Goal: Task Accomplishment & Management: Manage account settings

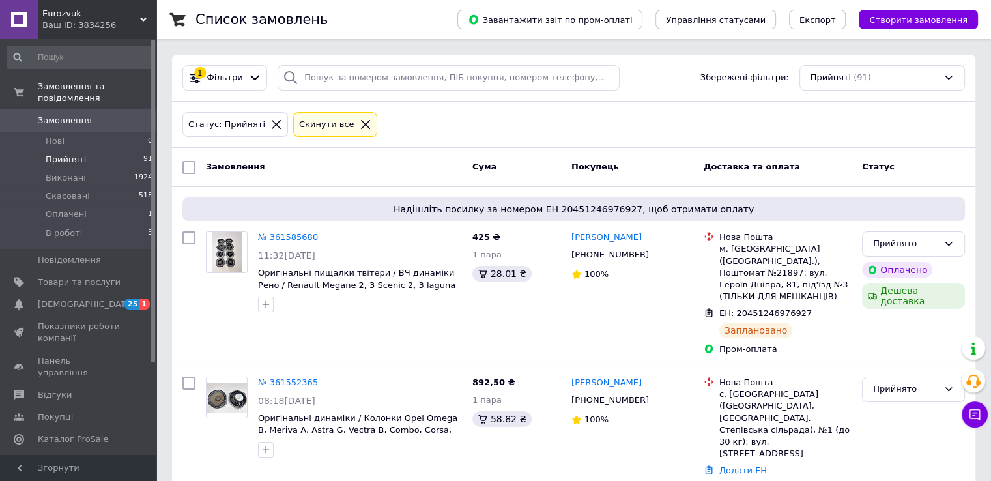
click at [87, 115] on span "Замовлення" at bounding box center [79, 121] width 83 height 12
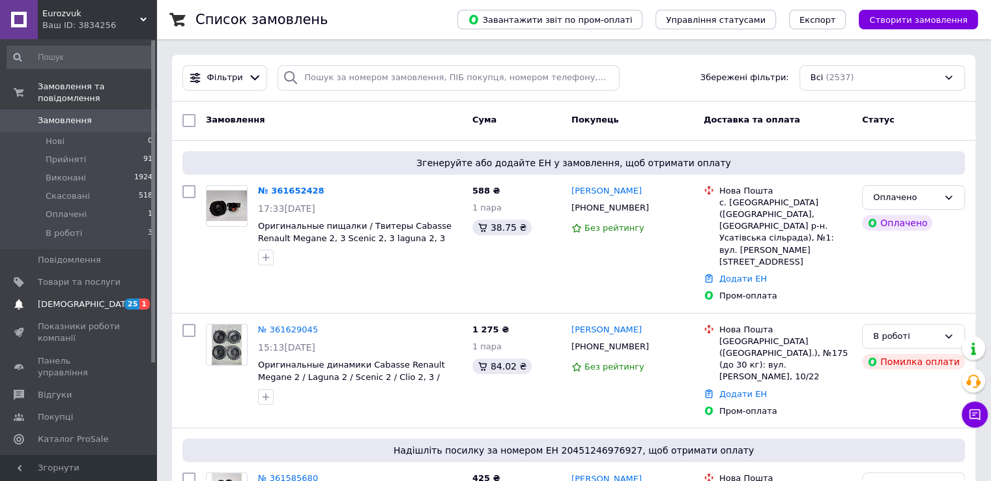
click at [103, 299] on span "[DEMOGRAPHIC_DATA]" at bounding box center [79, 305] width 83 height 12
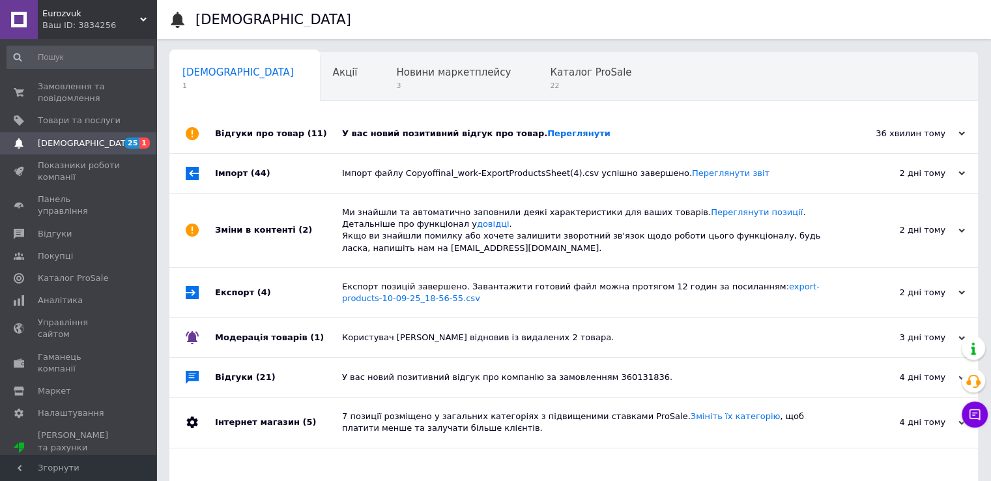
click at [623, 134] on div "У вас новий позитивний відгук про товар. [GEOGRAPHIC_DATA]" at bounding box center [588, 134] width 493 height 12
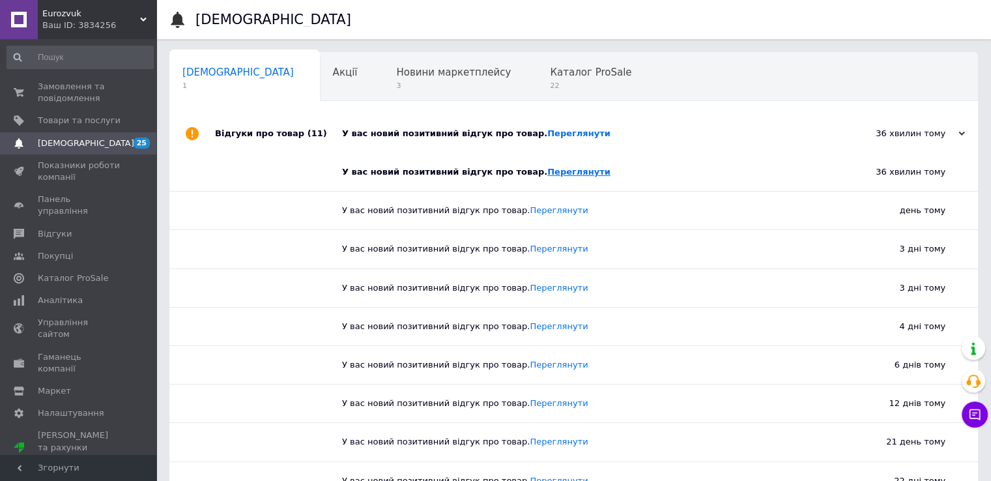
click at [548, 170] on link "Переглянути" at bounding box center [579, 172] width 63 height 10
click at [98, 84] on span "Замовлення та повідомлення" at bounding box center [79, 92] width 83 height 23
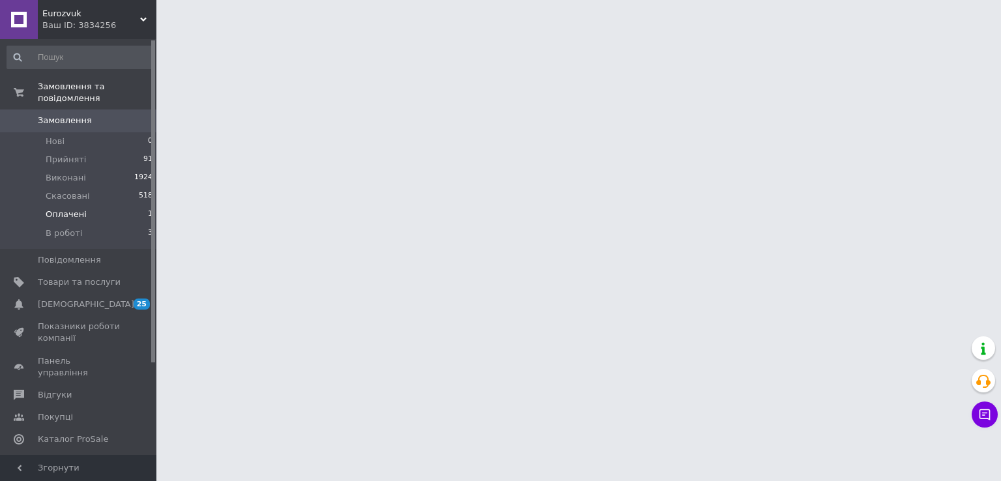
click at [86, 205] on li "Оплачені 1" at bounding box center [80, 214] width 160 height 18
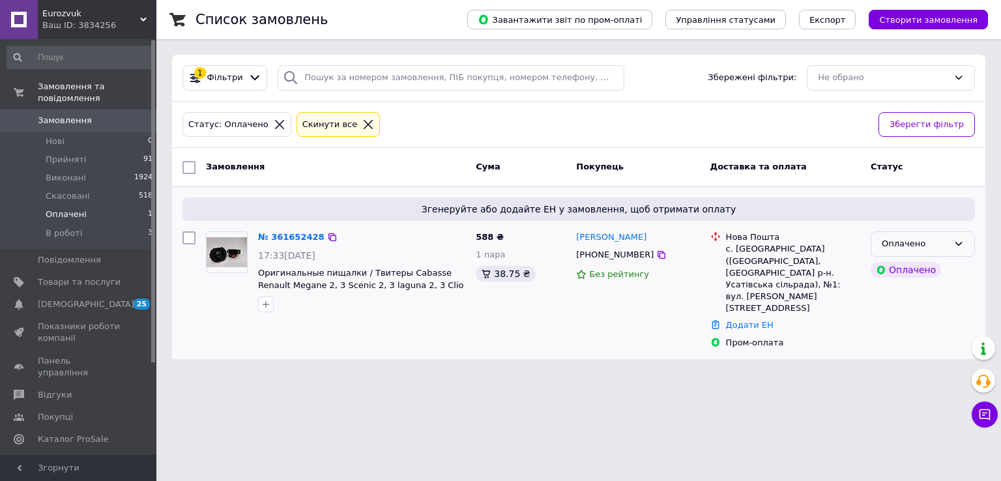
click at [933, 246] on div "Оплачено" at bounding box center [915, 244] width 66 height 14
click at [929, 272] on li "Прийнято" at bounding box center [923, 271] width 103 height 24
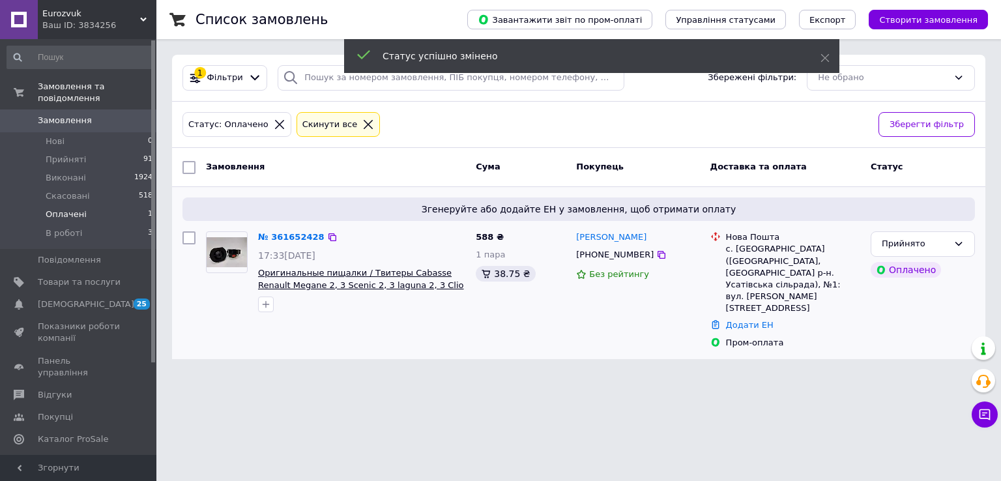
click at [372, 277] on span "Оригинальные пищалки / Твитеры Cabasse Renault Megane 2, 3 Scenic 2, 3 laguna 2…" at bounding box center [361, 285] width 206 height 34
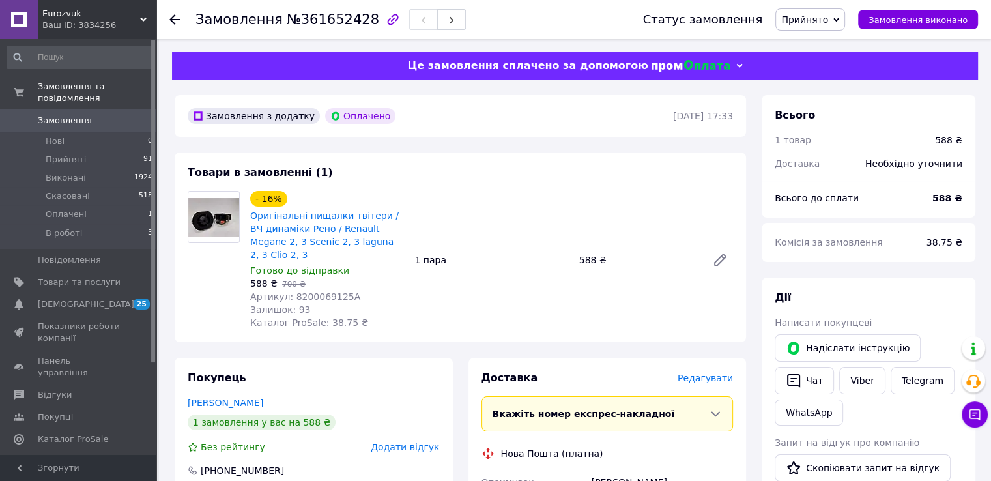
scroll to position [326, 0]
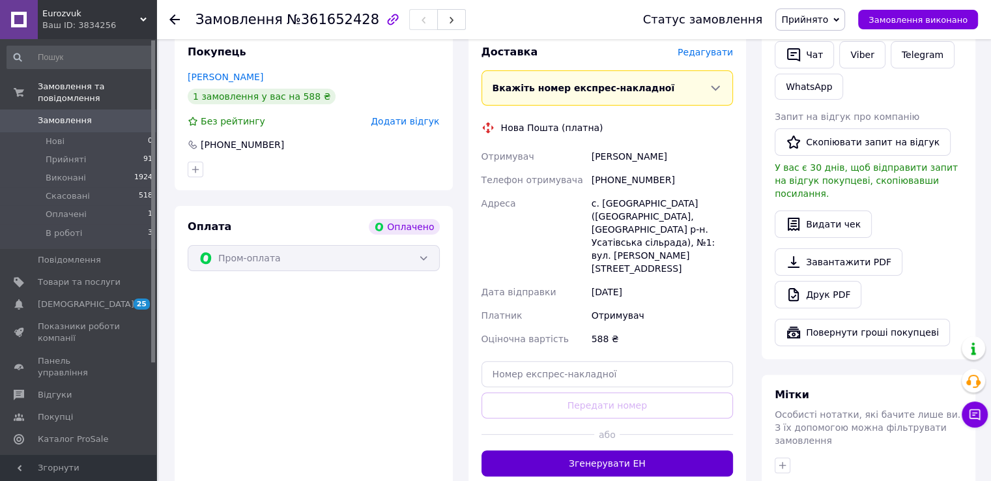
click at [619, 450] on button "Згенерувати ЕН" at bounding box center [608, 463] width 252 height 26
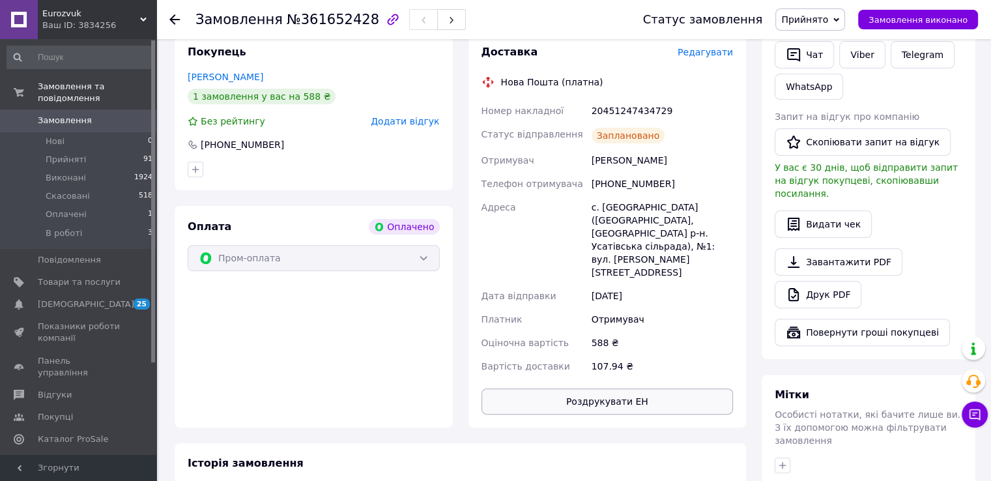
click at [648, 389] on button "Роздрукувати ЕН" at bounding box center [608, 402] width 252 height 26
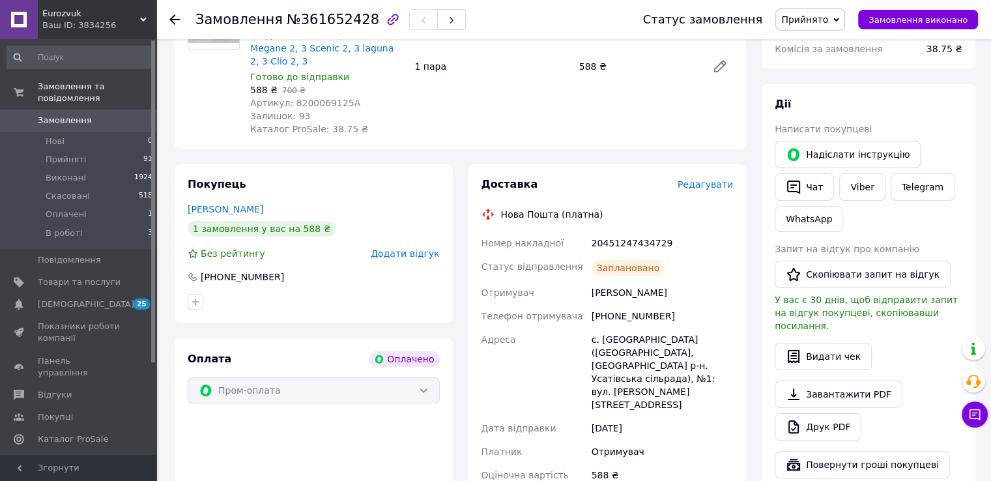
scroll to position [196, 0]
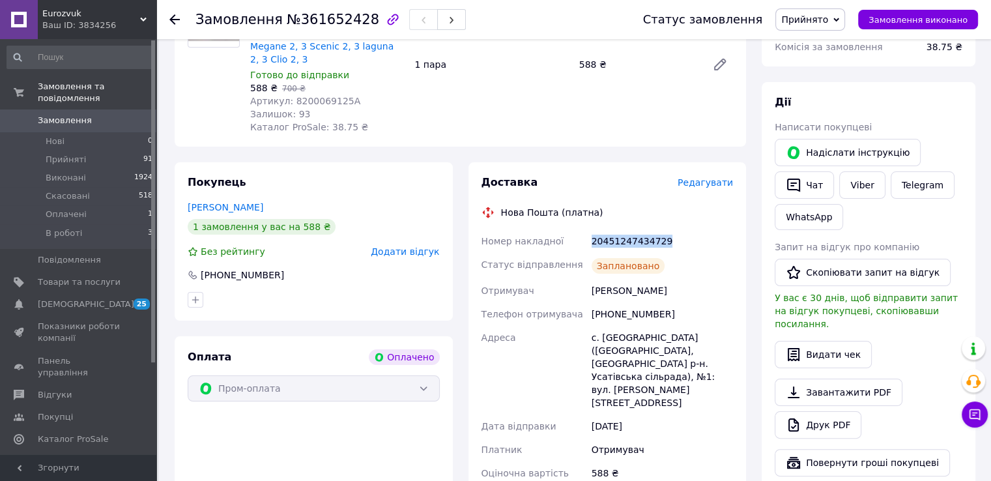
drag, startPoint x: 592, startPoint y: 227, endPoint x: 659, endPoint y: 229, distance: 67.2
click at [659, 229] on div "20451247434729" at bounding box center [662, 240] width 147 height 23
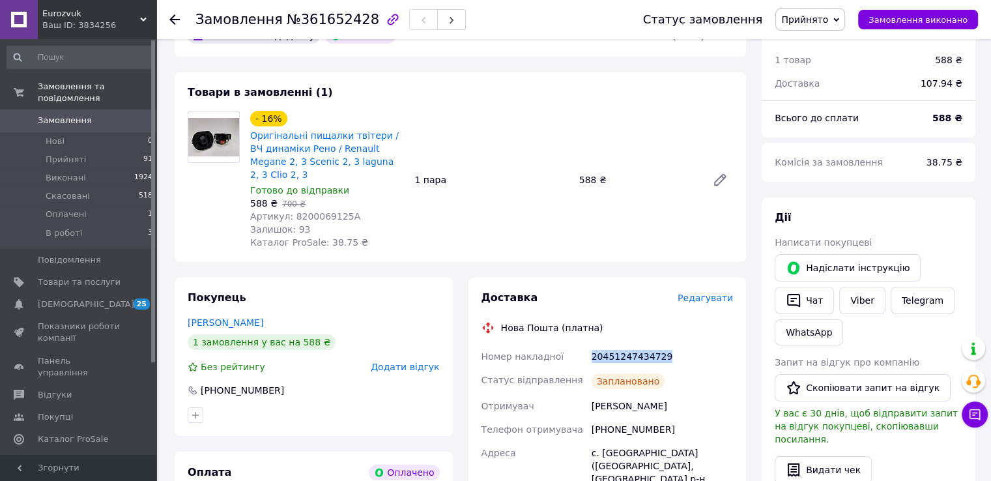
scroll to position [0, 0]
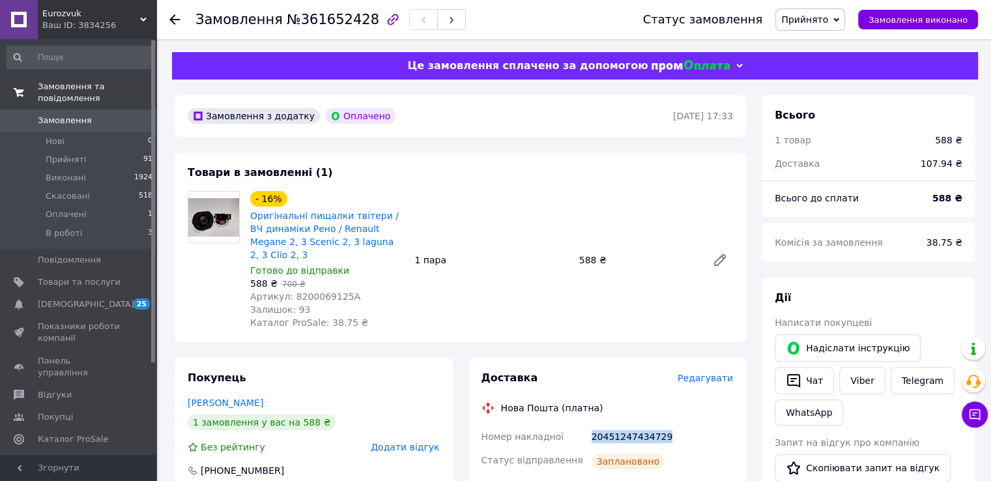
click at [110, 89] on span "Замовлення та повідомлення" at bounding box center [97, 92] width 119 height 23
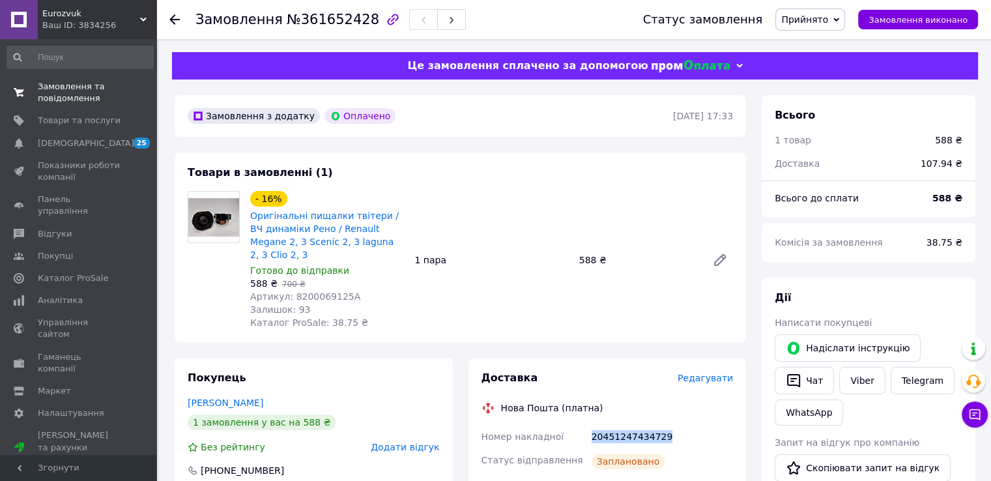
click at [73, 87] on span "Замовлення та повідомлення" at bounding box center [79, 92] width 83 height 23
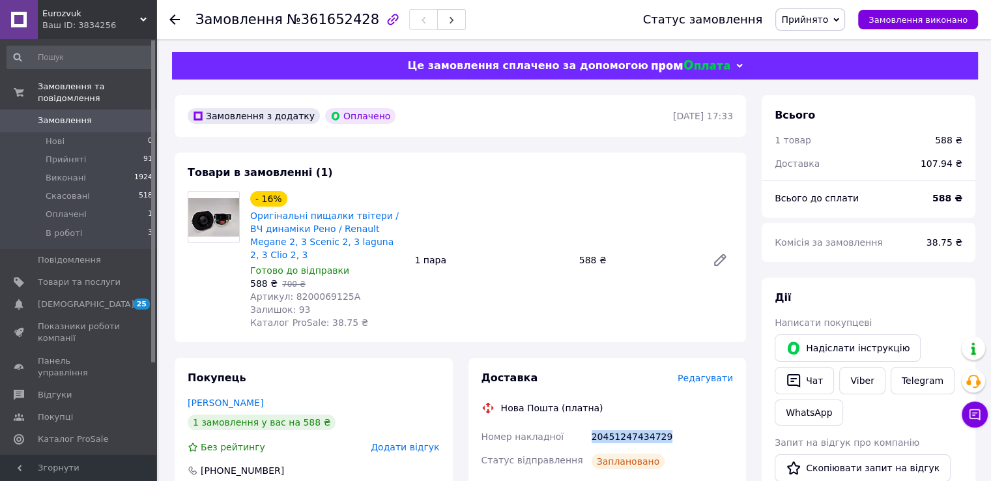
click at [74, 115] on span "Замовлення" at bounding box center [65, 121] width 54 height 12
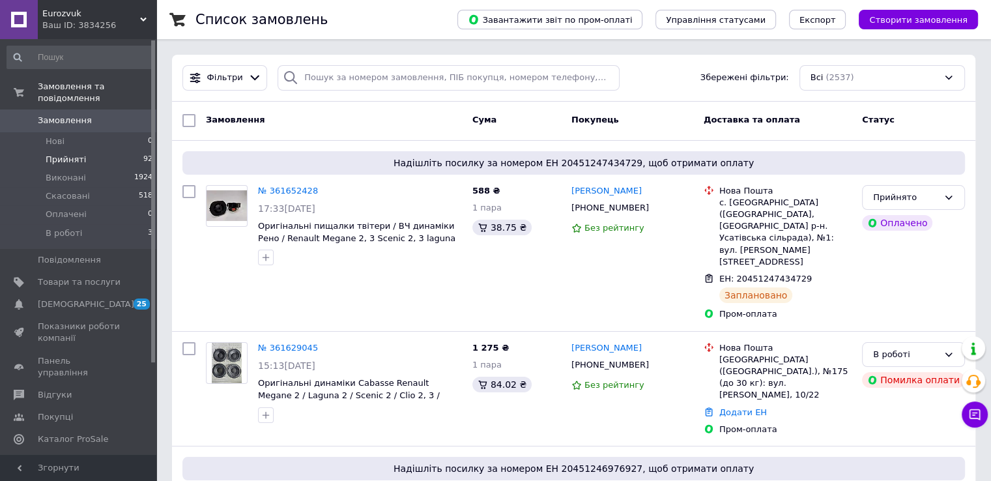
click at [104, 154] on li "Прийняті 92" at bounding box center [80, 160] width 160 height 18
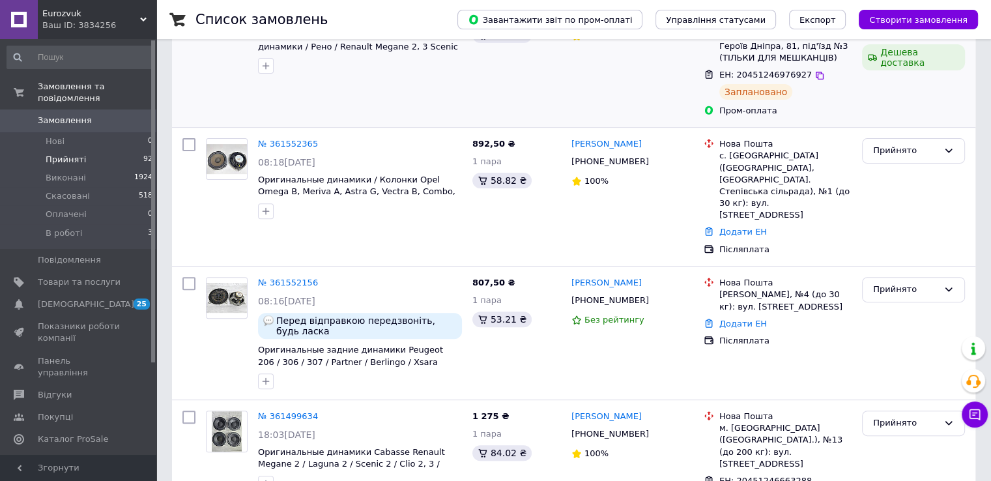
scroll to position [456, 0]
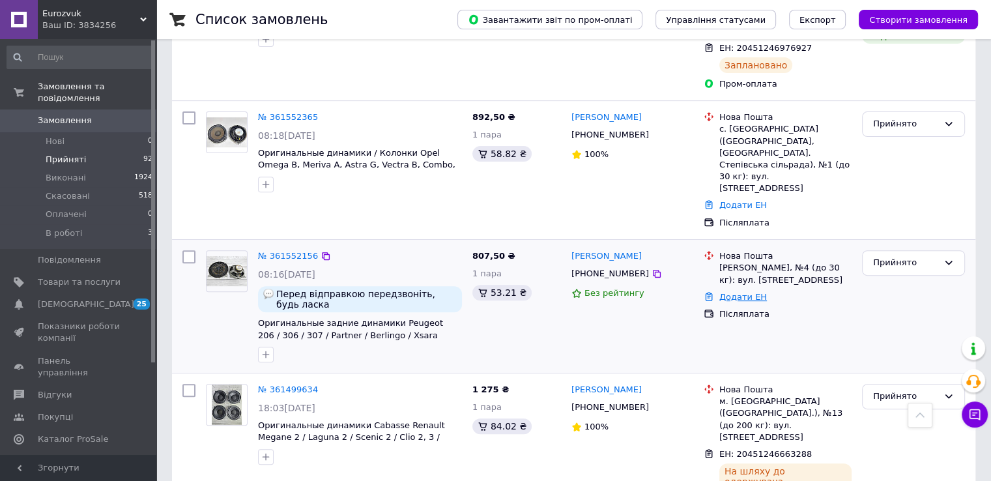
click at [732, 292] on link "Додати ЕН" at bounding box center [744, 297] width 48 height 10
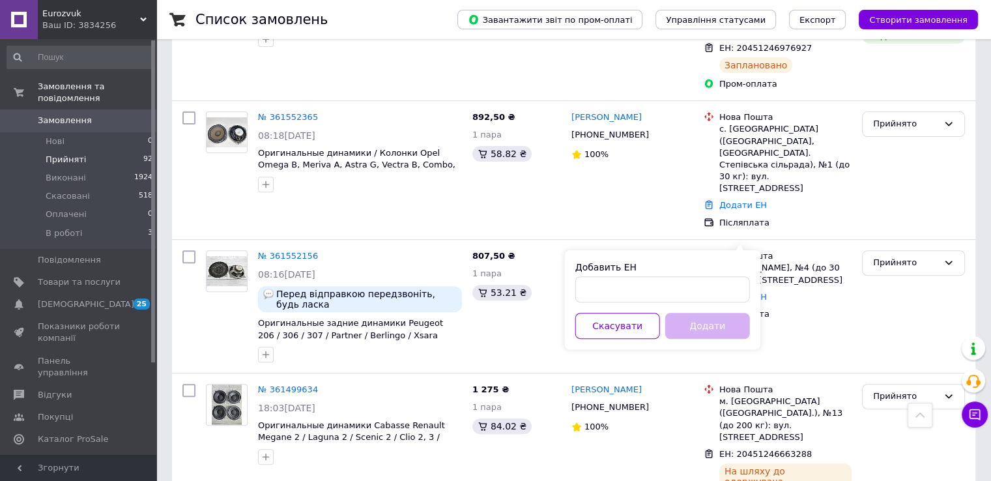
click at [712, 270] on div "Добавить ЕН" at bounding box center [663, 267] width 175 height 13
click at [711, 286] on input "Добавить ЕН" at bounding box center [663, 289] width 175 height 26
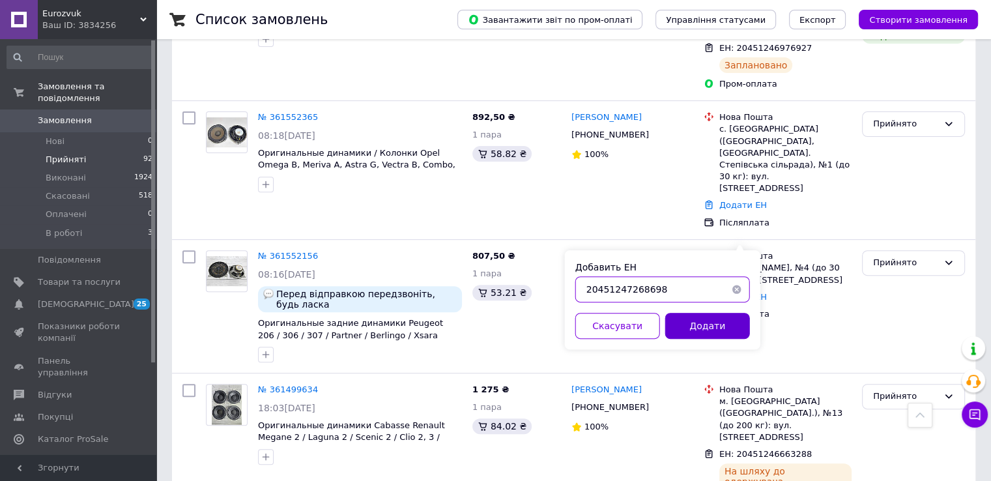
type input "20451247268698"
click at [737, 324] on button "Додати" at bounding box center [708, 326] width 85 height 26
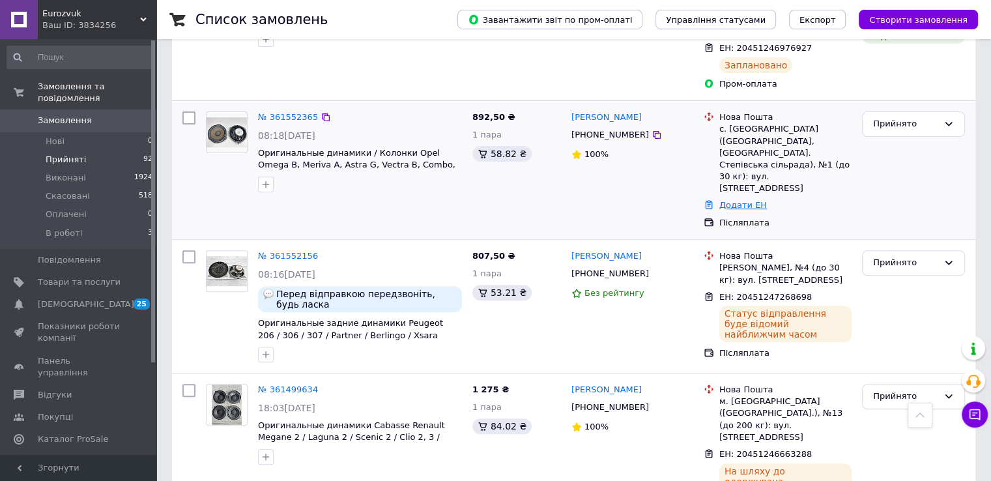
click at [746, 200] on link "Додати ЕН" at bounding box center [744, 205] width 48 height 10
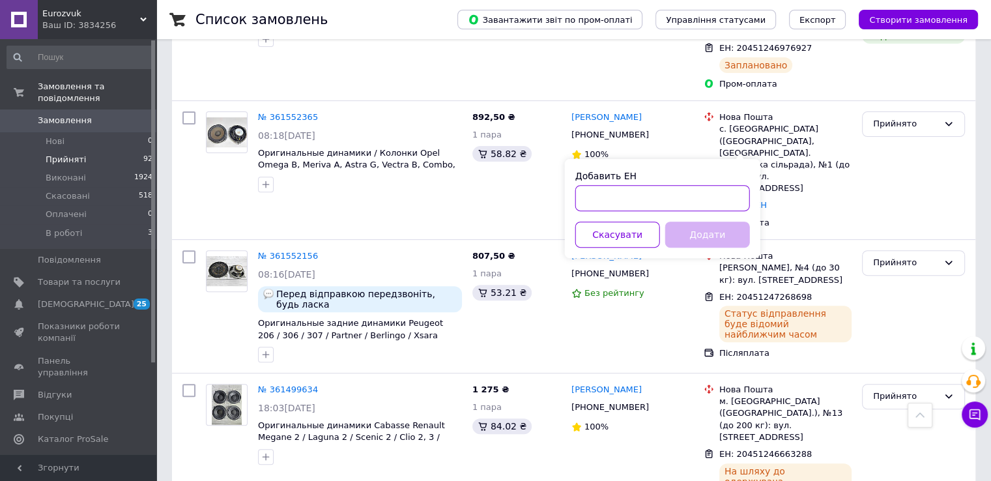
click at [713, 194] on input "Добавить ЕН" at bounding box center [663, 198] width 175 height 26
type input "20451247267445"
click at [719, 233] on button "Додати" at bounding box center [708, 235] width 85 height 26
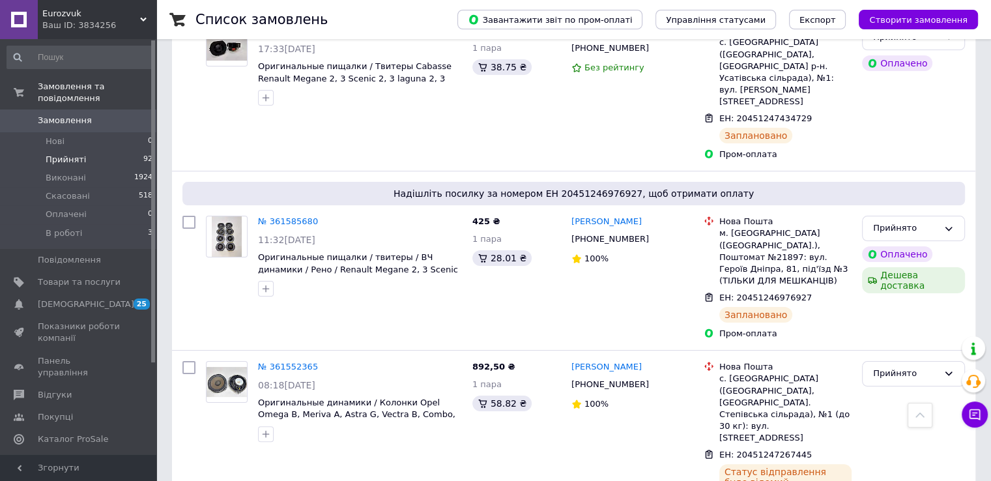
scroll to position [0, 0]
